Goal: Task Accomplishment & Management: Manage account settings

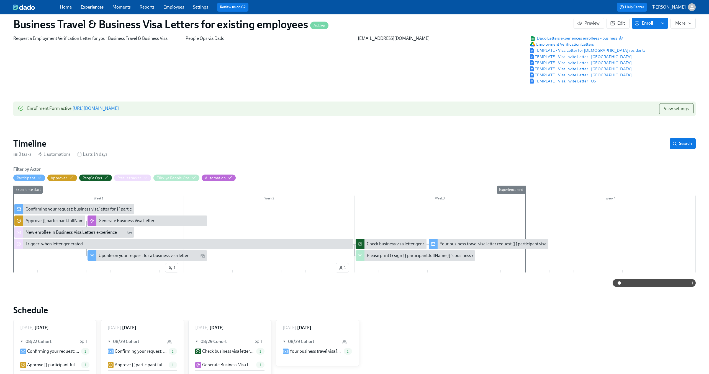
scroll to position [25, 0]
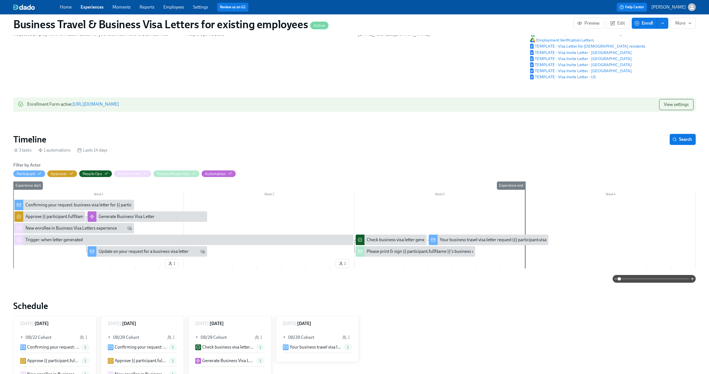
click at [71, 206] on div "Confirming your request: business visa letter for {{ participant.visaLetterDest…" at bounding box center [113, 205] width 176 height 6
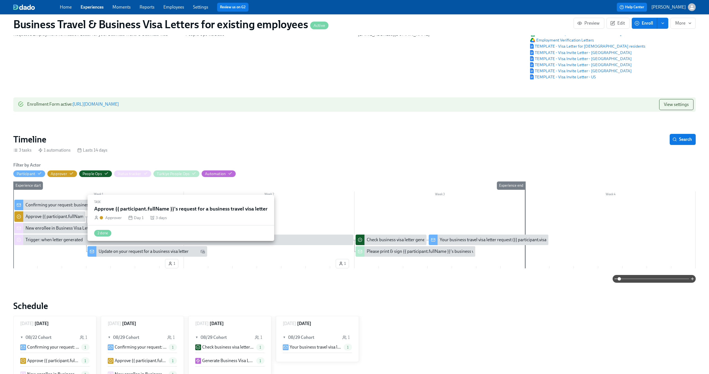
click at [60, 214] on div "Approve {{ participant.fullName }}'s request for a business travel visa letter" at bounding box center [49, 217] width 71 height 11
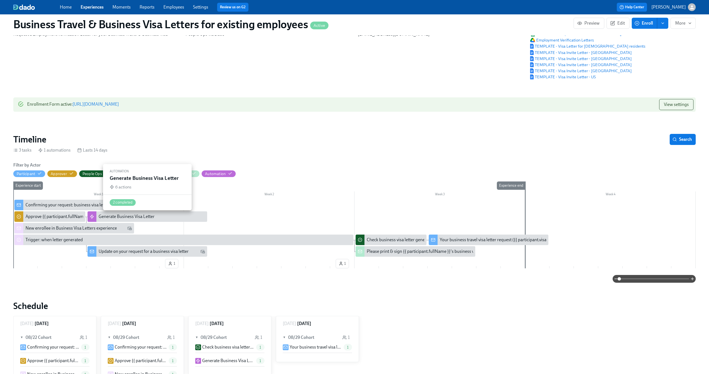
click at [128, 216] on div "Generate Business Visa Letter" at bounding box center [127, 217] width 56 height 6
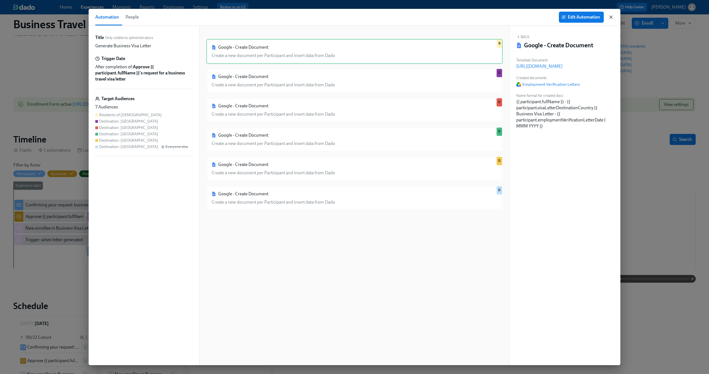
click at [612, 17] on icon "button" at bounding box center [611, 17] width 6 height 6
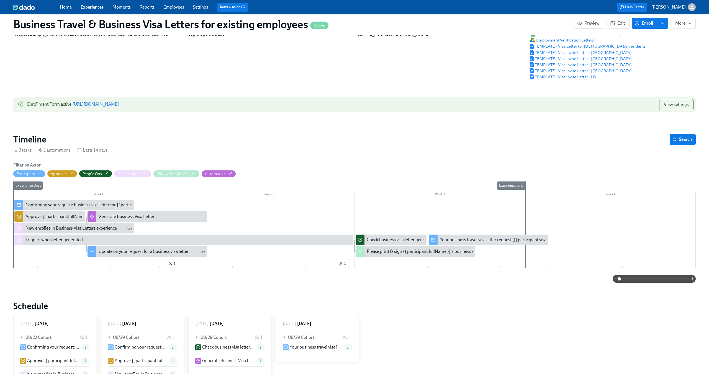
click at [81, 231] on div "New enrollee in Business Visa Letters experience" at bounding box center [70, 228] width 91 height 6
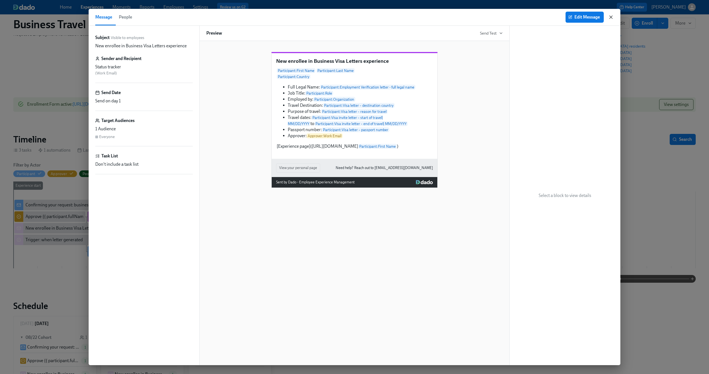
click at [609, 19] on icon "button" at bounding box center [611, 17] width 6 height 6
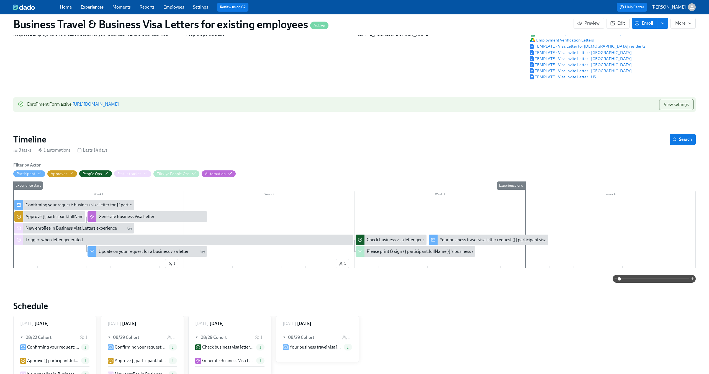
click at [128, 251] on div "Update on your request for a business visa letter" at bounding box center [144, 252] width 90 height 6
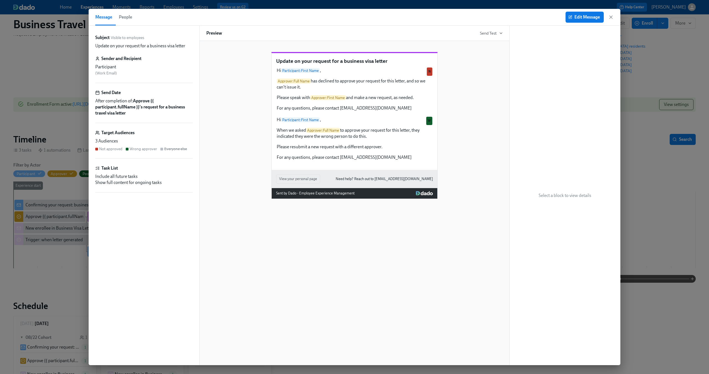
click at [490, 131] on div "Update on your request for a business visa letter Hi Participant : First Name ,…" at bounding box center [354, 121] width 296 height 156
click at [609, 17] on icon "button" at bounding box center [611, 17] width 6 height 6
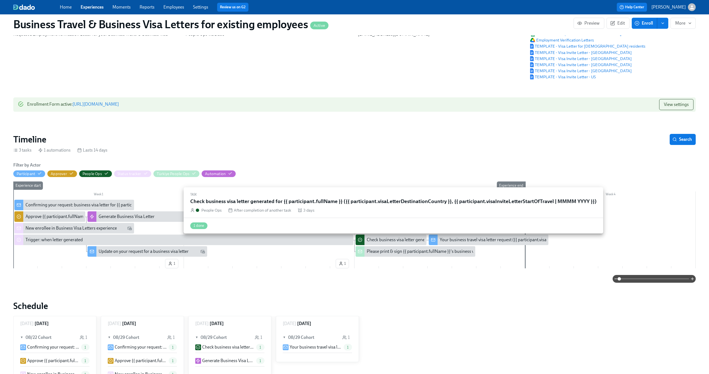
click at [403, 240] on div "Check business visa letter generated for {{ participant.fullName }} ({{ partici…" at bounding box center [530, 240] width 326 height 6
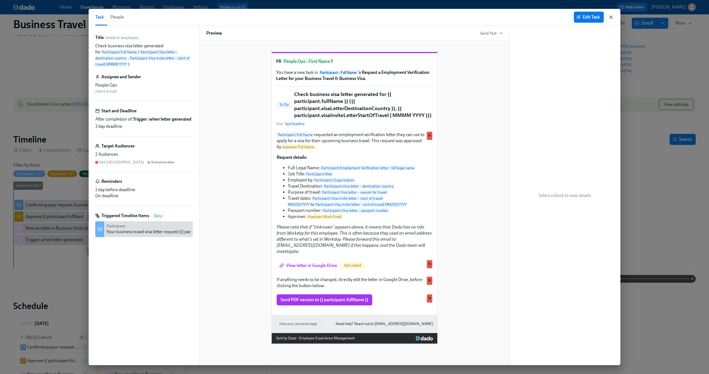
click at [610, 18] on icon "button" at bounding box center [610, 17] width 3 height 3
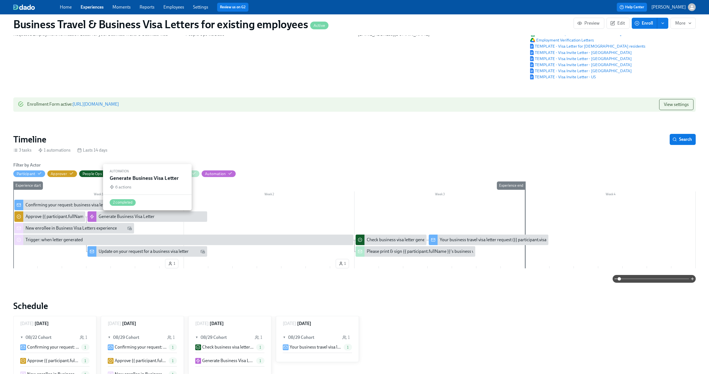
click at [124, 218] on div "Generate Business Visa Letter" at bounding box center [127, 217] width 56 height 6
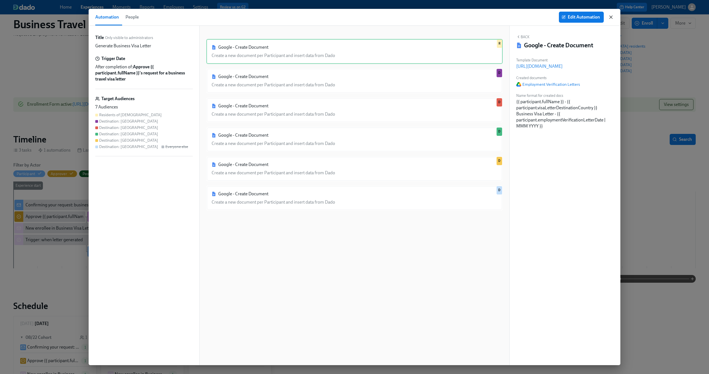
click at [611, 18] on icon "button" at bounding box center [611, 17] width 6 height 6
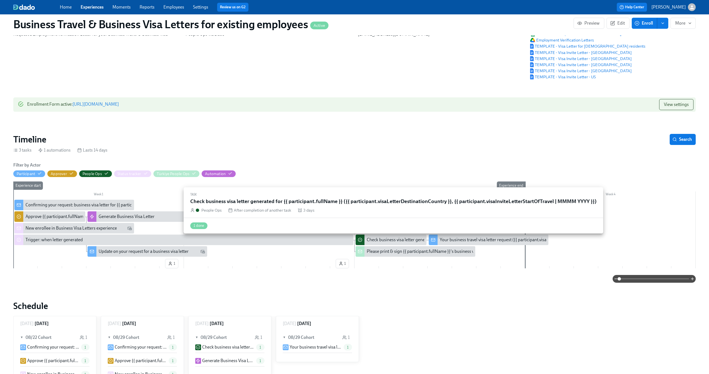
click at [409, 238] on div "Check business visa letter generated for {{ participant.fullName }} ({{ partici…" at bounding box center [390, 240] width 71 height 11
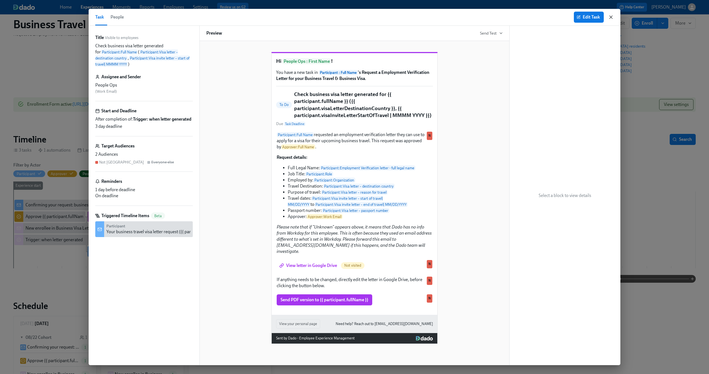
click at [611, 17] on icon "button" at bounding box center [610, 17] width 3 height 3
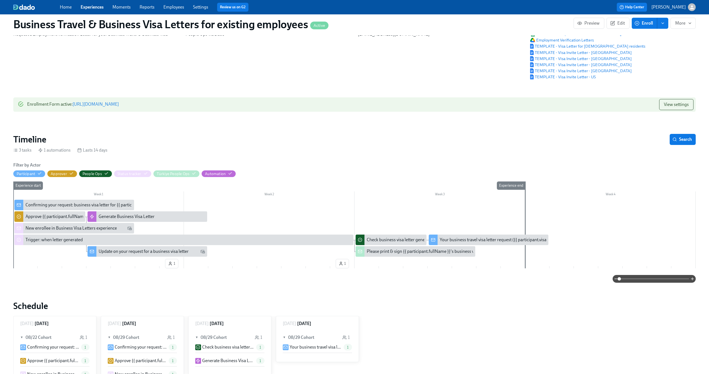
click at [455, 239] on div "Your business travel visa letter request ({{ participant.visaLetterDestinationC…" at bounding box center [577, 240] width 275 height 6
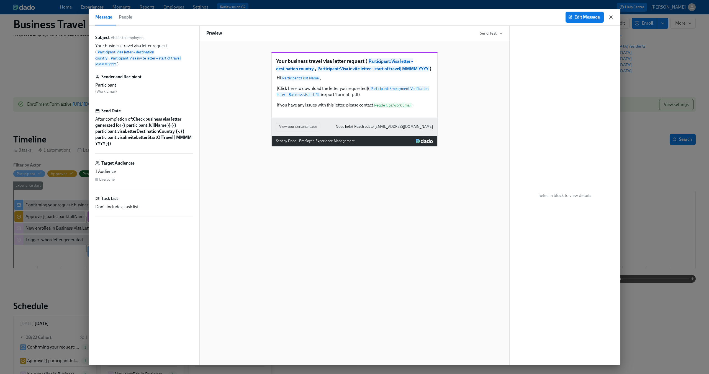
click at [610, 19] on icon "button" at bounding box center [611, 17] width 6 height 6
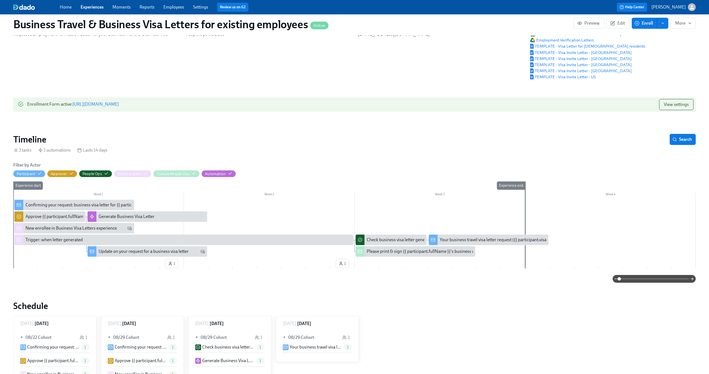
click at [390, 256] on div "Please print & sign {{ participant.fullName }}'s business visa letter ({{ parti…" at bounding box center [415, 251] width 120 height 11
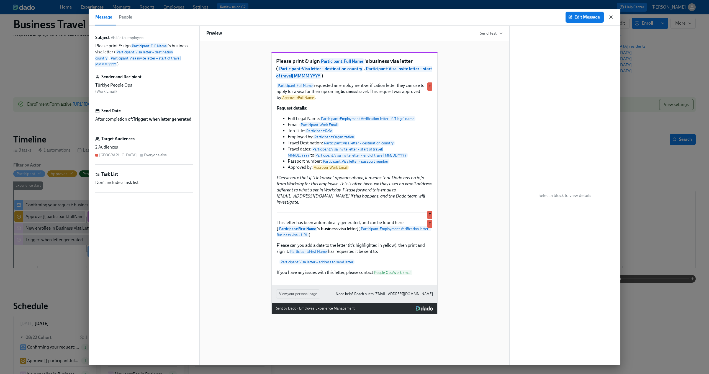
click at [610, 18] on icon "button" at bounding box center [611, 17] width 6 height 6
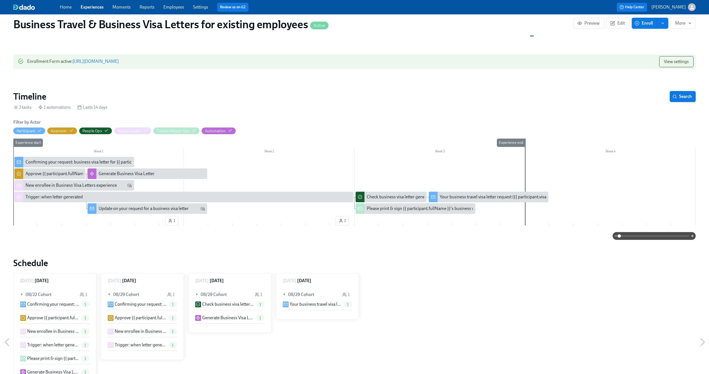
scroll to position [70, 0]
